Goal: Information Seeking & Learning: Learn about a topic

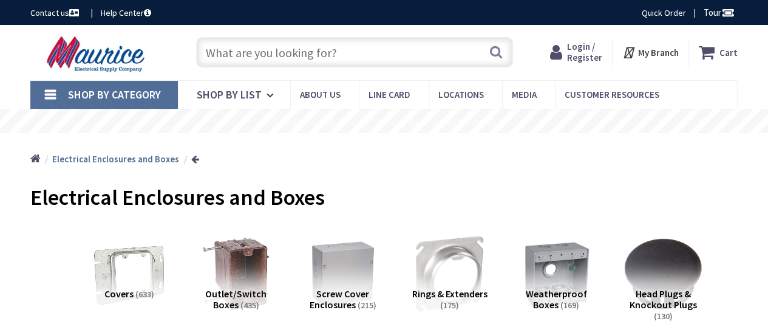
click at [242, 61] on input "text" at bounding box center [354, 52] width 317 height 30
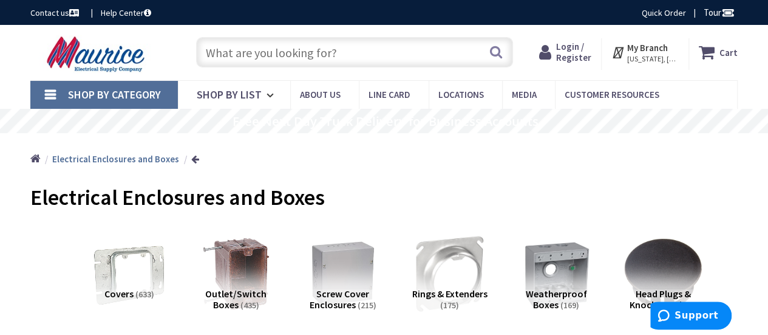
click at [279, 56] on input "text" at bounding box center [354, 52] width 317 height 30
click at [261, 59] on input "text" at bounding box center [354, 52] width 317 height 30
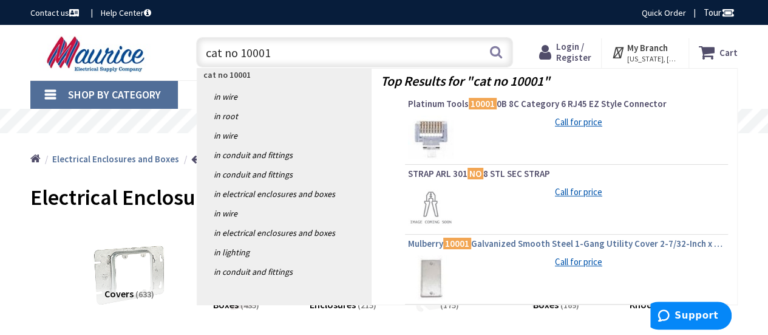
type input "cat no 10001"
click at [537, 242] on span "Mulberry 10001 Galvanized Smooth Steel 1-Gang Utility Cover 2-7/32-Inch x 4-3/3…" at bounding box center [566, 243] width 317 height 12
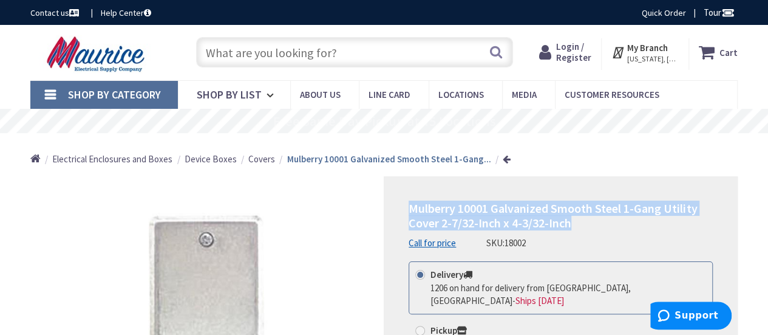
drag, startPoint x: 409, startPoint y: 210, endPoint x: 672, endPoint y: 220, distance: 263.1
click at [672, 220] on h1 "Mulberry 10001 Galvanized Smooth Steel 1-Gang Utility Cover 2-7/32-Inch x 4-3/3…" at bounding box center [561, 215] width 304 height 29
copy span "Mulberry 10001 Galvanized Smooth Steel 1-Gang Utility Cover 2-7/32-Inch x 4-3/3…"
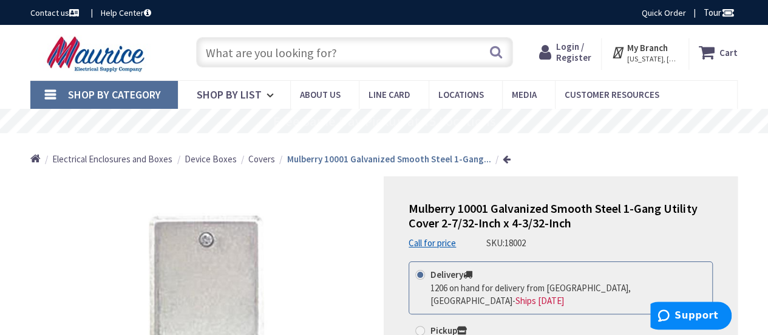
click at [220, 58] on input "text" at bounding box center [354, 52] width 317 height 30
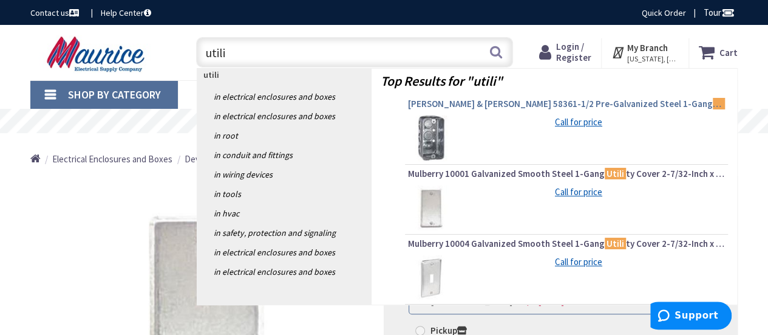
type input "utili"
click at [463, 104] on span "Thomas & Betts 58361-1/2 Pre-Galvanized Steel 1-Gang Utili ty Handy Box 4-Inch …" at bounding box center [566, 104] width 317 height 12
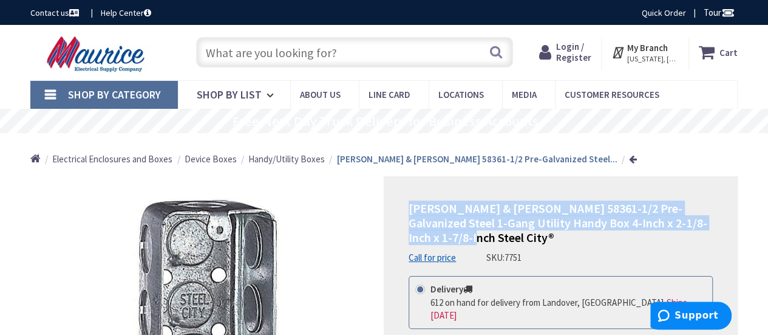
drag, startPoint x: 408, startPoint y: 208, endPoint x: 674, endPoint y: 235, distance: 267.3
click at [674, 235] on h1 "Thomas & Betts 58361-1/2 Pre-Galvanized Steel 1-Gang Utility Handy Box 4-Inch x…" at bounding box center [561, 223] width 304 height 44
copy span "Thomas & Betts 58361-1/2 Pre-Galvanized Steel 1-Gang Utility Handy Box 4-Inch x…"
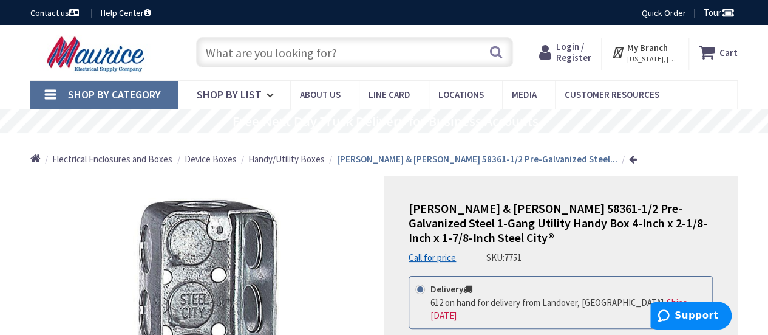
click at [257, 54] on input "text" at bounding box center [354, 52] width 317 height 30
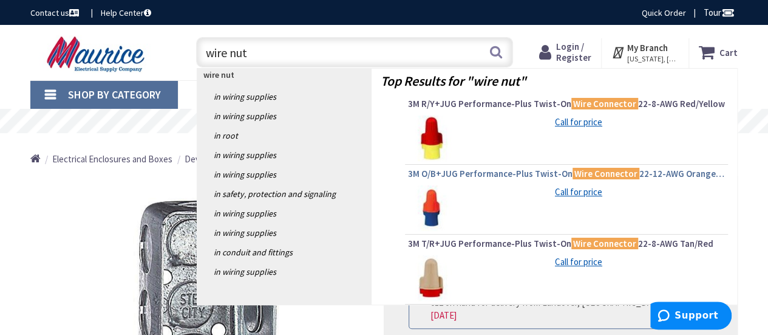
type input "wire nut"
click at [481, 173] on span "3M O/B+JUG Performance-Plus Twist-On Wire Connector 22-12-AWG Orange/Blue" at bounding box center [566, 174] width 317 height 12
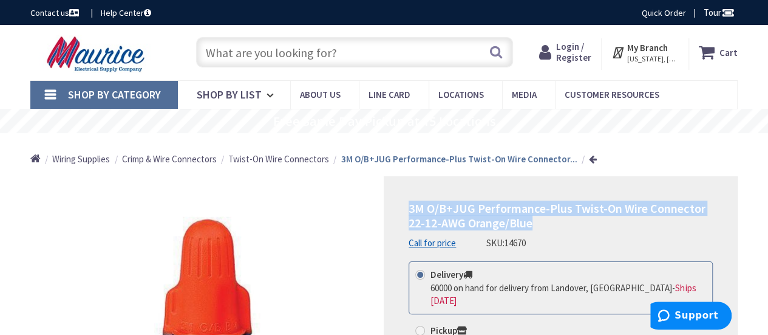
drag, startPoint x: 409, startPoint y: 209, endPoint x: 605, endPoint y: 224, distance: 197.3
click at [605, 224] on h1 "3M O/B+JUG Performance-Plus Twist-On Wire Connector 22-12-AWG Orange/Blue" at bounding box center [561, 215] width 304 height 29
copy span "3M O/B+JUG Performance-Plus Twist-On Wire Connector 22-12-AWG Orange/Blue"
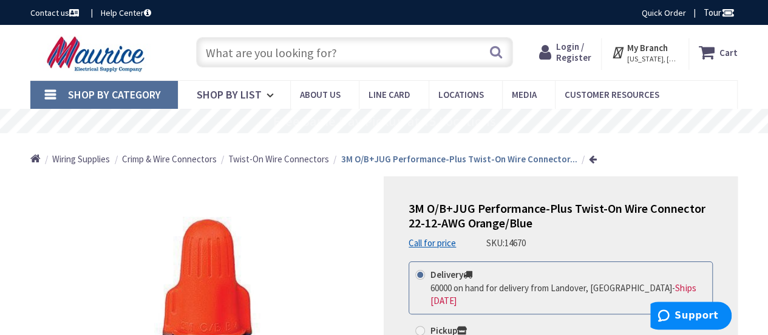
click at [46, 99] on link "Shop By Category" at bounding box center [104, 95] width 148 height 28
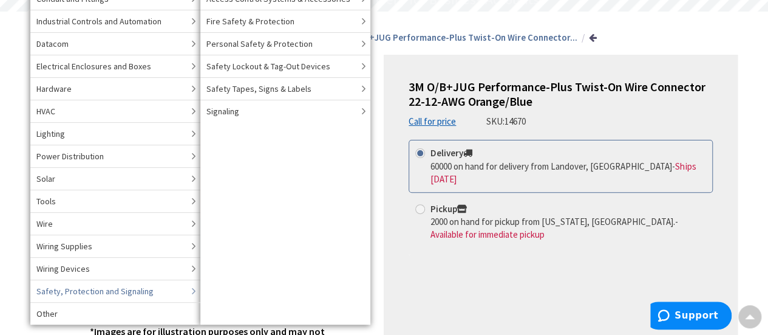
scroll to position [182, 0]
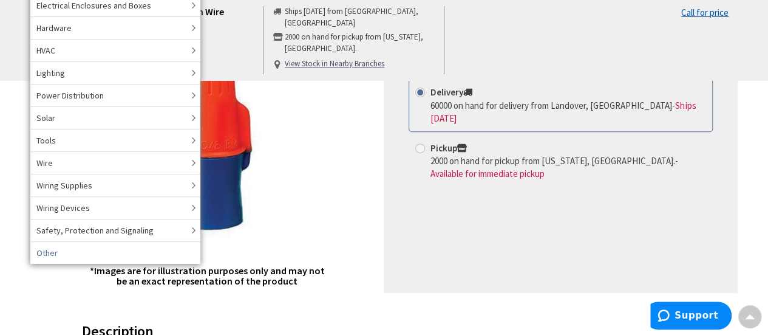
click at [63, 248] on link "Other" at bounding box center [115, 252] width 170 height 22
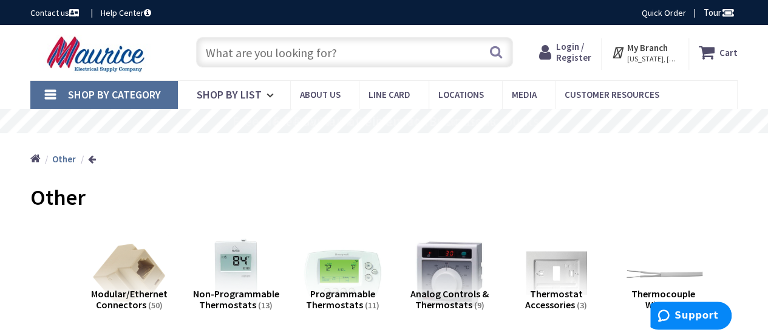
click at [50, 90] on link "Shop By Category" at bounding box center [104, 95] width 148 height 28
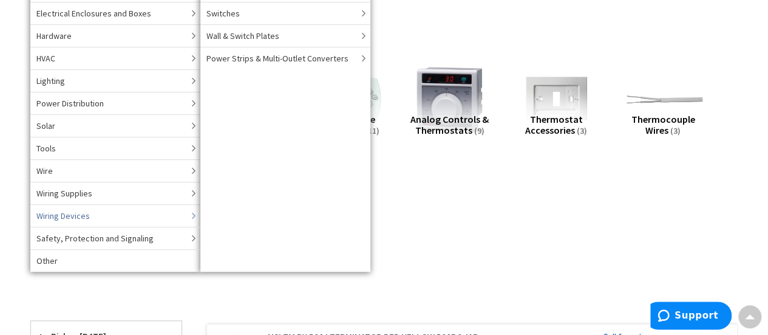
scroll to position [243, 0]
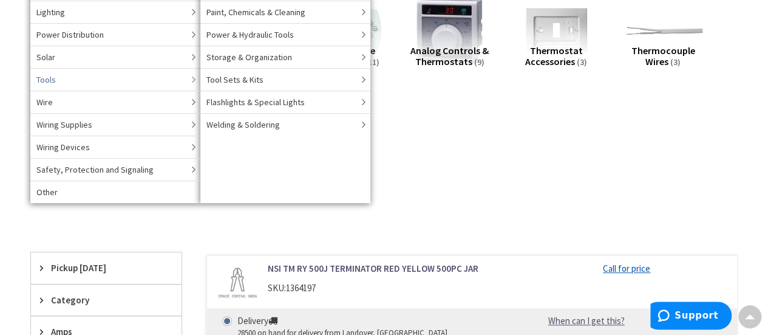
click at [47, 78] on span "Tools" at bounding box center [45, 79] width 19 height 12
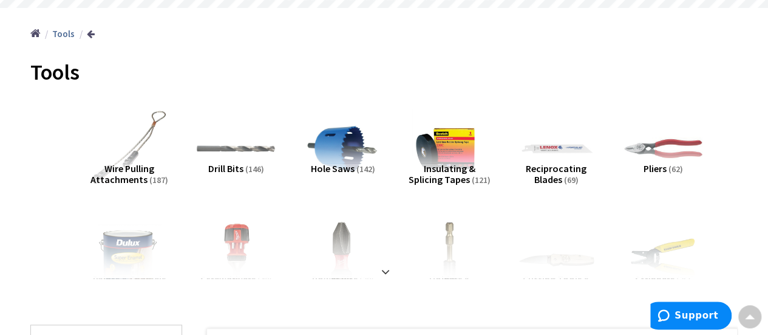
scroll to position [182, 0]
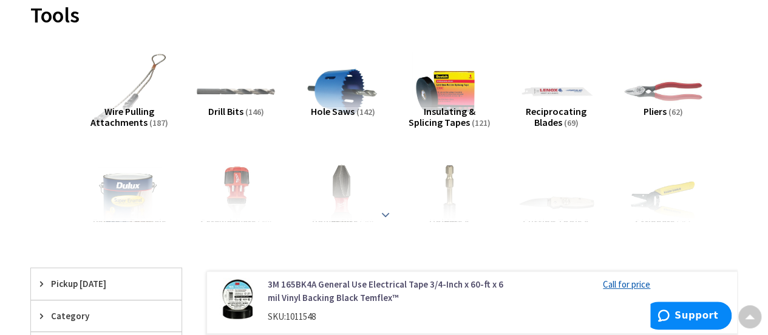
click at [381, 209] on strong at bounding box center [385, 214] width 15 height 13
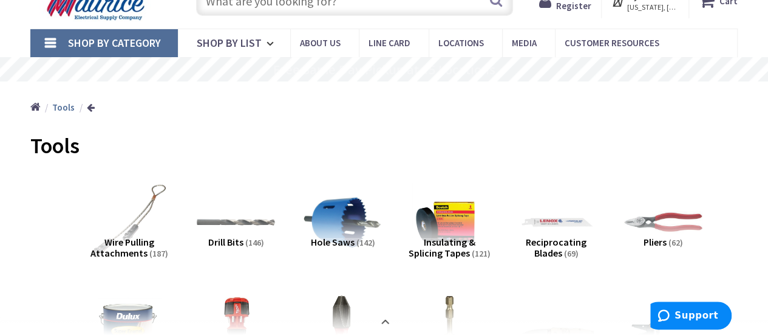
scroll to position [121, 0]
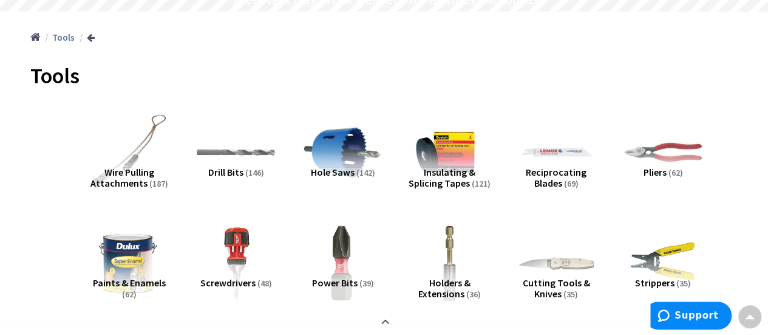
click at [339, 154] on img at bounding box center [342, 152] width 86 height 86
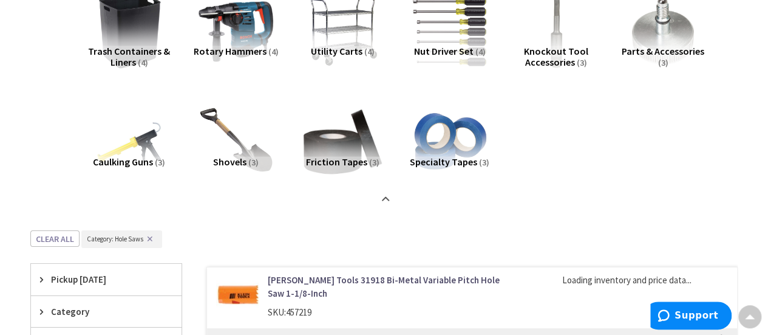
scroll to position [2123, 0]
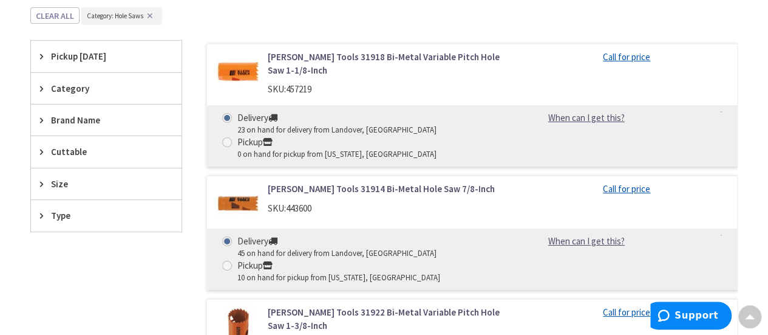
click at [285, 182] on link "Klein Tools 31914 Bi-Metal Hole Saw 7/8-Inch" at bounding box center [387, 188] width 239 height 13
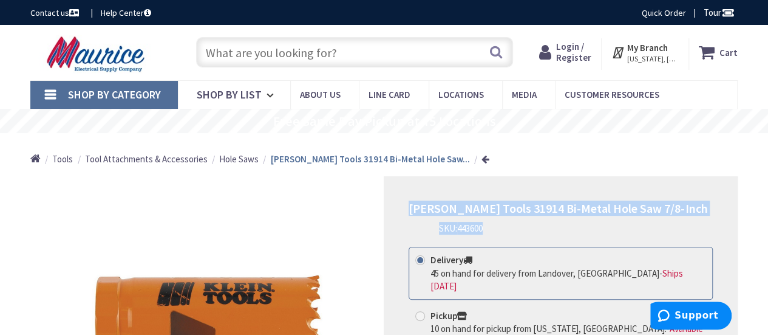
drag, startPoint x: 409, startPoint y: 208, endPoint x: 655, endPoint y: 216, distance: 246.0
click at [655, 216] on div "[PERSON_NAME] Tools 31914 Bi-Metal Hole Saw 7/8-Inch SKU: 443600" at bounding box center [561, 217] width 304 height 33
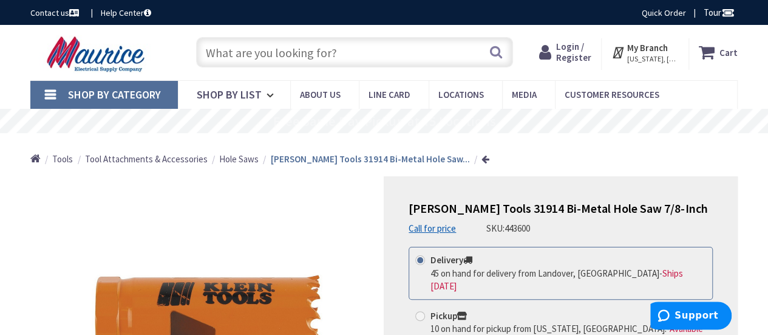
click at [594, 233] on div "[PERSON_NAME] Tools 31914 Bi-Metal Hole Saw 7/8-Inch Call for price SKU: 443600" at bounding box center [561, 217] width 304 height 33
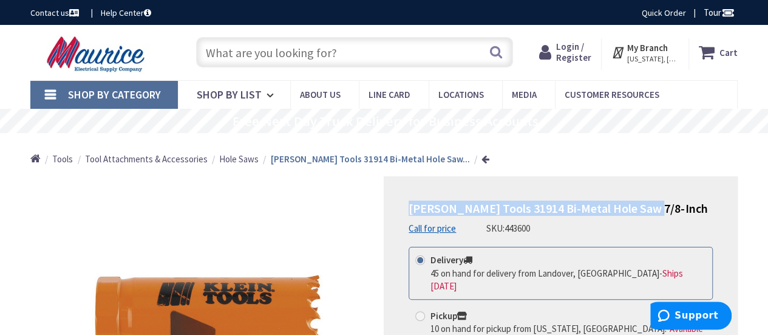
drag, startPoint x: 646, startPoint y: 205, endPoint x: 404, endPoint y: 205, distance: 241.7
click at [404, 205] on div "[PERSON_NAME] Tools 31914 Bi-Metal Hole Saw 7/8-Inch Call for price SKU: 443600…" at bounding box center [561, 325] width 354 height 299
copy span "[PERSON_NAME] Tools 31914 Bi-Metal Hole Saw 7/8-Inch"
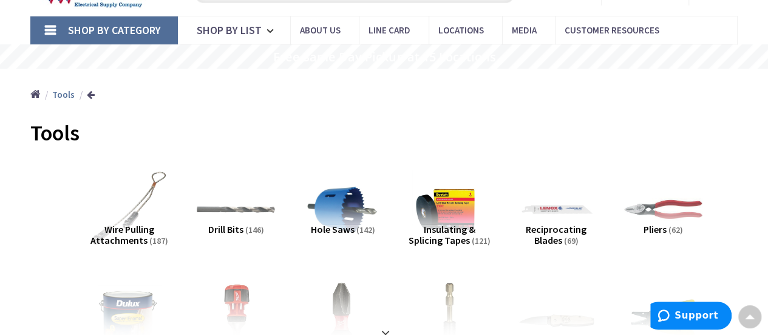
scroll to position [63, 0]
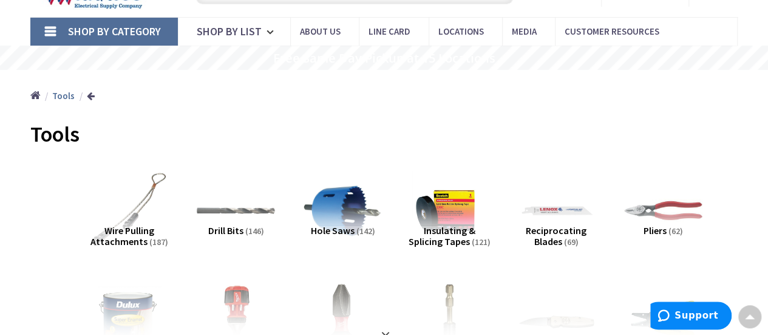
click at [346, 219] on img at bounding box center [342, 210] width 86 height 86
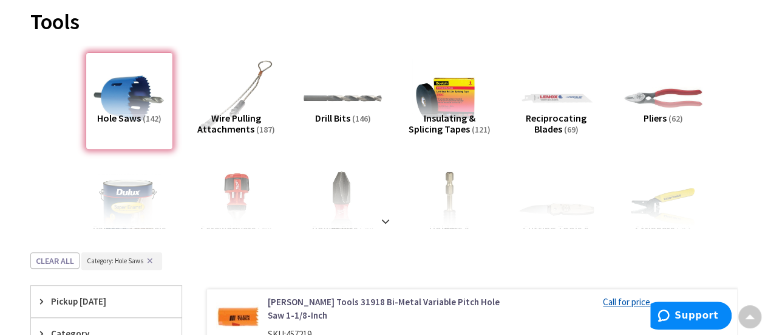
scroll to position [0, 0]
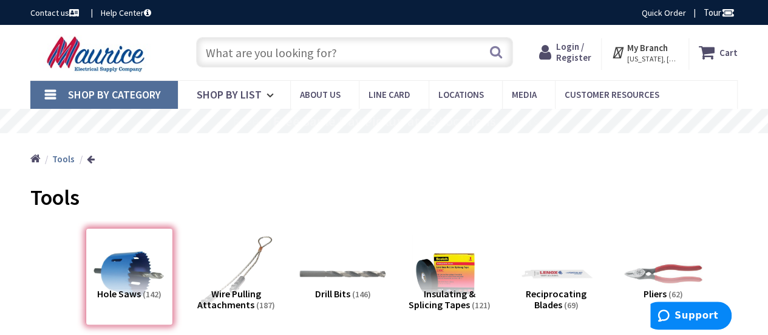
click at [337, 274] on img at bounding box center [342, 273] width 86 height 86
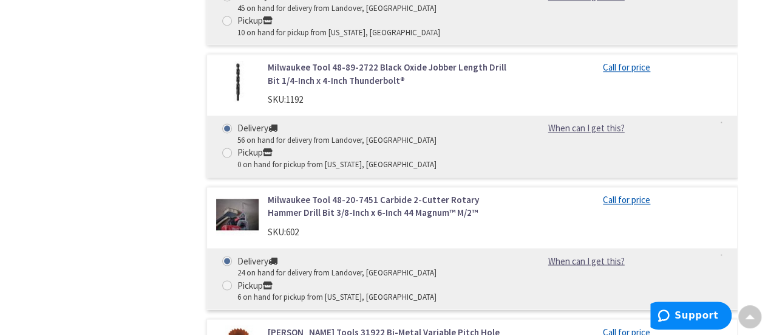
scroll to position [792, 0]
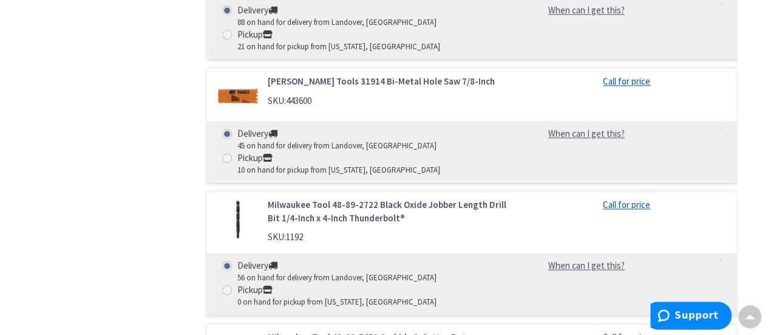
click at [270, 198] on link "Milwaukee Tool 48-89-2722 Black Oxide Jobber Length Drill Bit 1/4-Inch x 4-Inch…" at bounding box center [387, 211] width 239 height 26
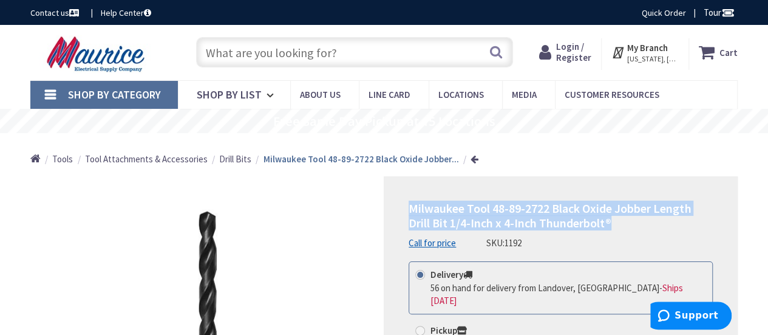
drag, startPoint x: 407, startPoint y: 210, endPoint x: 682, endPoint y: 228, distance: 276.2
copy span "Milwaukee Tool 48-89-2722 Black Oxide Jobber Length Drill Bit 1/4-Inch x 4-Inch…"
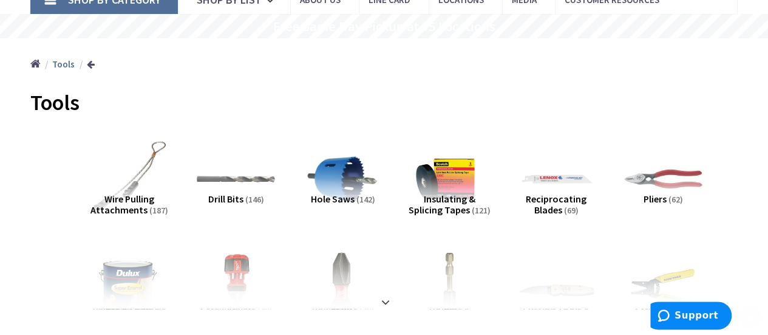
scroll to position [121, 0]
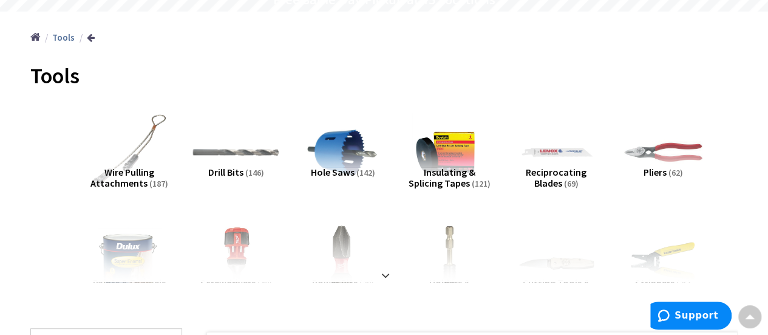
click at [229, 157] on img at bounding box center [236, 152] width 86 height 86
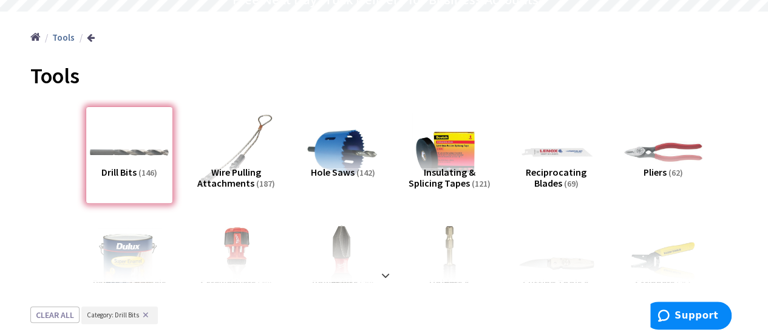
scroll to position [243, 0]
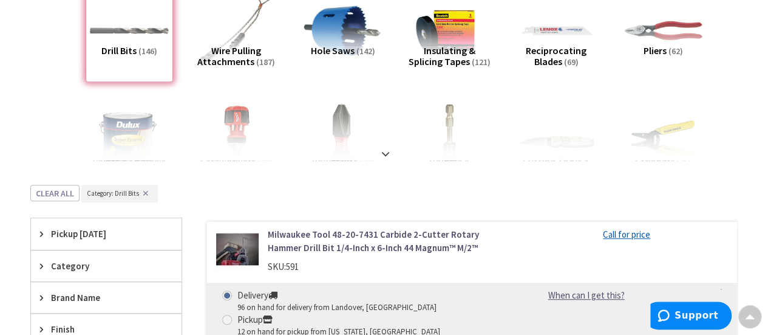
click at [333, 31] on img at bounding box center [342, 30] width 86 height 86
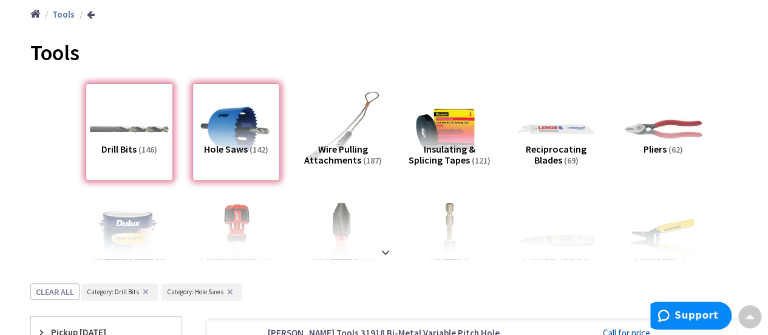
scroll to position [223, 0]
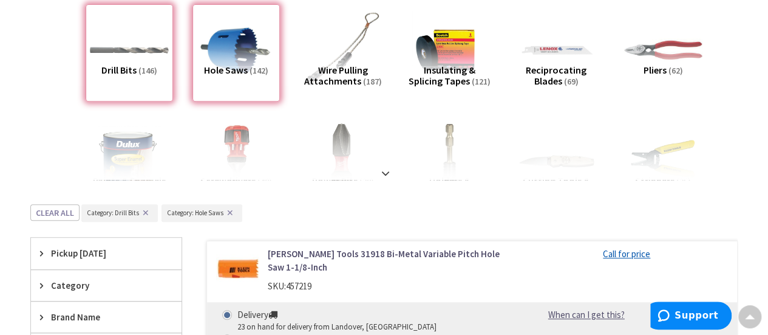
click at [566, 78] on span "(69)" at bounding box center [571, 81] width 15 height 11
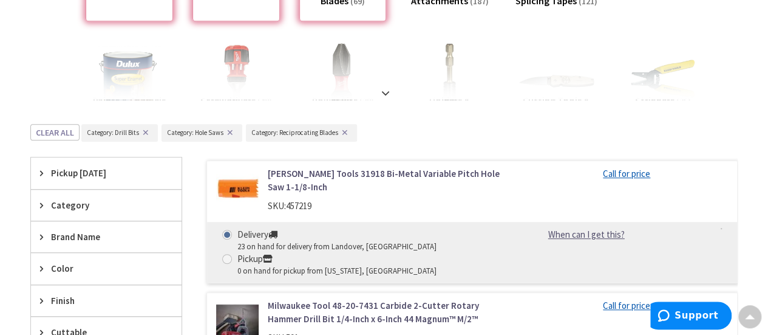
scroll to position [185, 0]
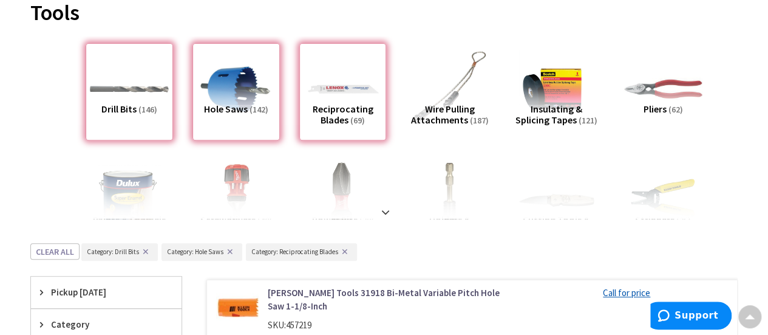
click at [352, 87] on div "Reciprocating Blades (69)" at bounding box center [342, 91] width 87 height 97
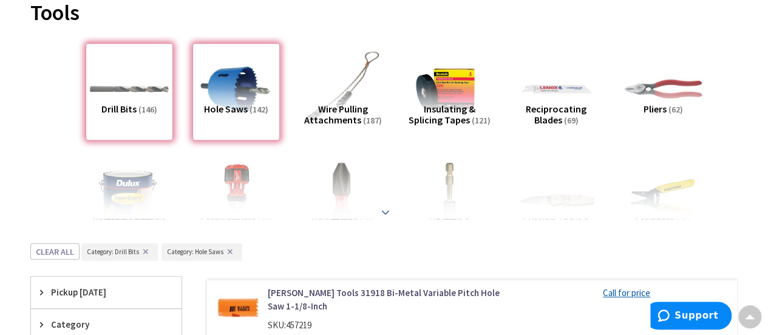
click at [387, 214] on strong at bounding box center [385, 211] width 15 height 13
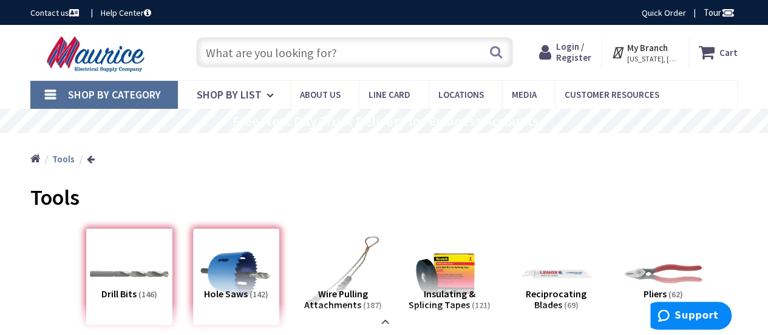
scroll to position [182, 0]
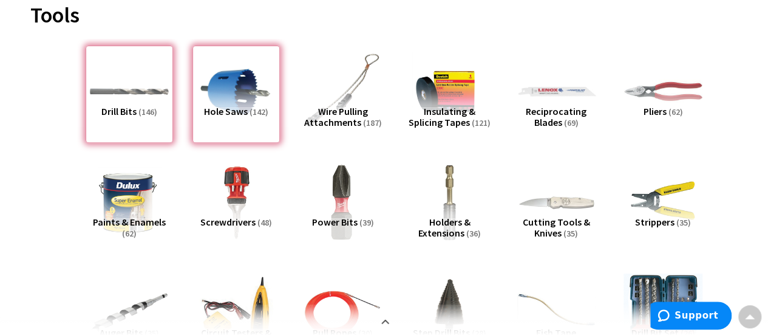
click at [561, 95] on img at bounding box center [556, 91] width 86 height 86
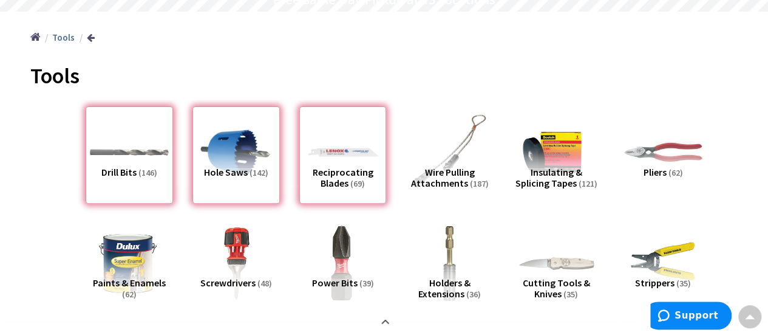
scroll to position [0, 0]
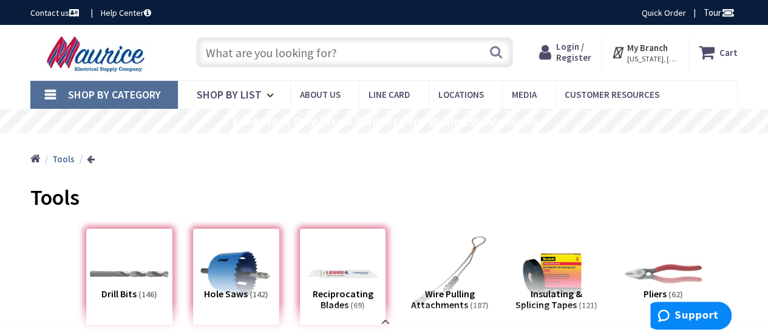
click at [298, 49] on input "text" at bounding box center [354, 52] width 317 height 30
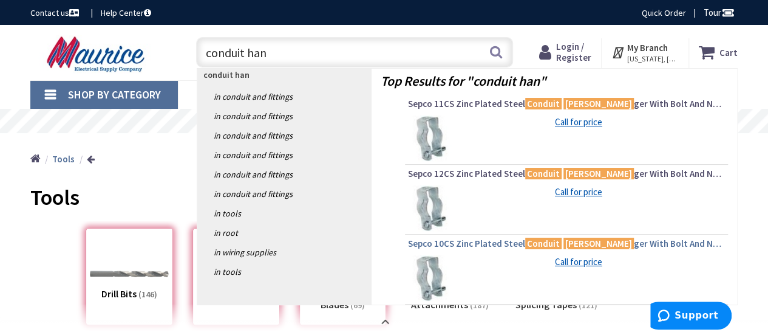
type input "conduit han"
click at [464, 242] on span "Sepco 10CS Zinc Plated Steel Conduit Han ger With Bolt And Nut 3/8 - 1/2-Inch" at bounding box center [566, 243] width 317 height 12
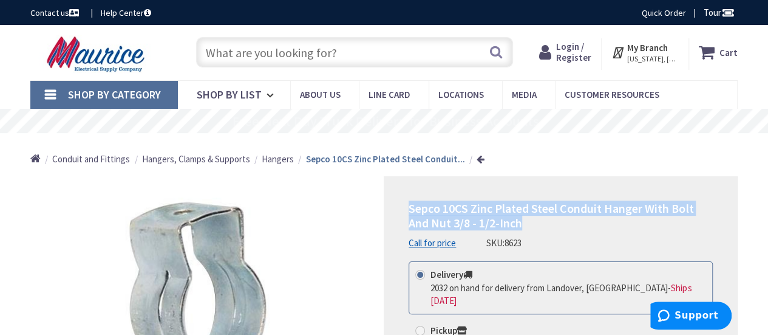
drag, startPoint x: 410, startPoint y: 207, endPoint x: 668, endPoint y: 219, distance: 258.3
click at [668, 219] on h1 "Sepco 10CS Zinc Plated Steel Conduit Hanger With Bolt And Nut 3/8 - 1/2-Inch" at bounding box center [561, 215] width 304 height 29
copy span "Sepco 10CS Zinc Plated Steel Conduit Hanger With Bolt And Nut 3/8 - 1/2-Inch"
